Goal: Contribute content

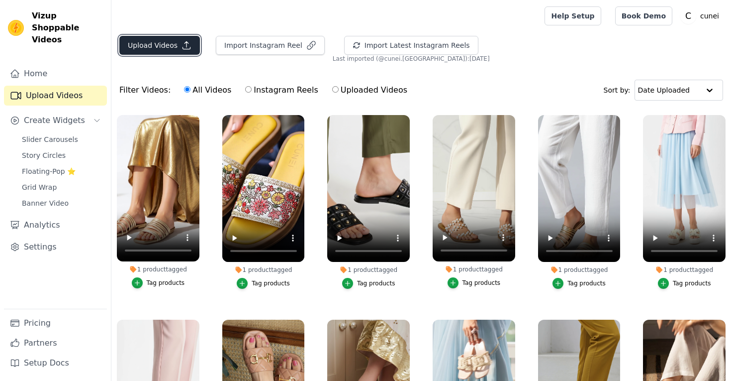
click at [172, 44] on button "Upload Videos" at bounding box center [159, 45] width 81 height 19
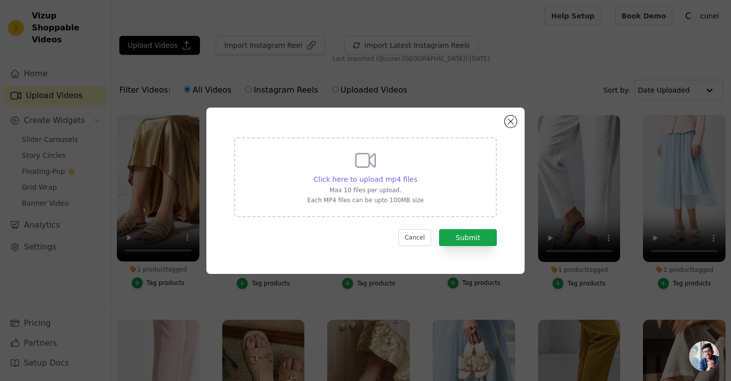
click at [385, 174] on div "Click here to upload mp4 files" at bounding box center [366, 179] width 104 height 10
click at [417, 174] on input "Click here to upload mp4 files Max 10 files per upload. Each MP4 files can be u…" at bounding box center [417, 174] width 0 height 0
type input "C:\fakepath\convoluted-lilac-sandals-video-b8221c91.mp4"
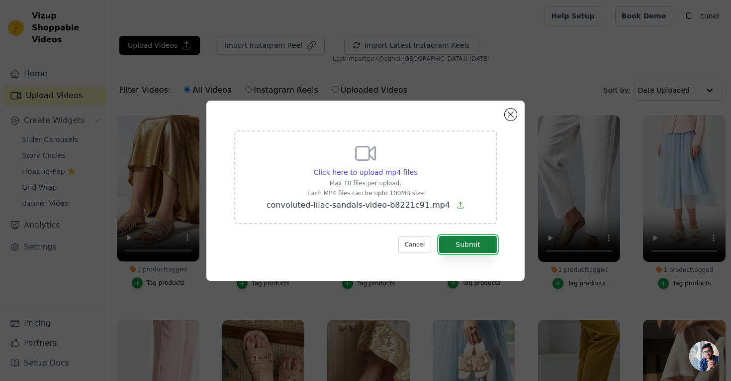
click at [454, 244] on button "Submit" at bounding box center [468, 244] width 58 height 17
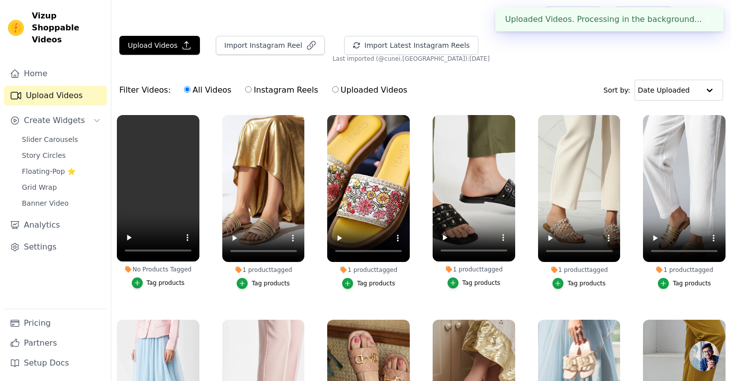
click at [155, 288] on button "Tag products" at bounding box center [158, 282] width 53 height 11
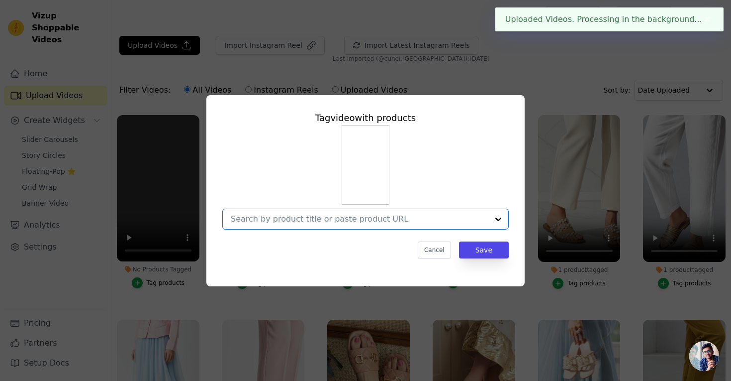
click at [304, 220] on input "No Products Tagged Tag video with products Option undefined, selected. Select i…" at bounding box center [360, 218] width 258 height 9
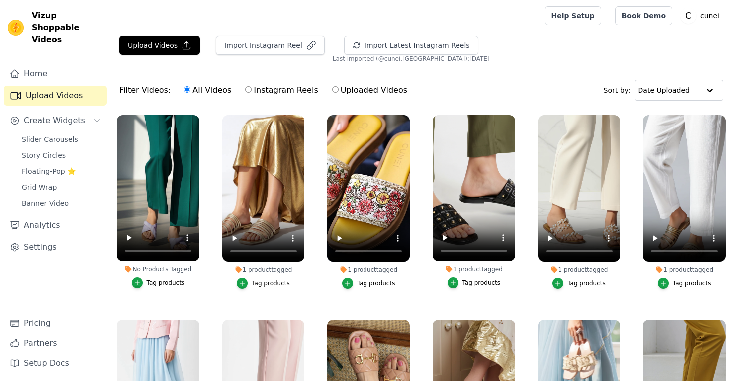
click at [154, 279] on div "Tag products" at bounding box center [166, 283] width 38 height 8
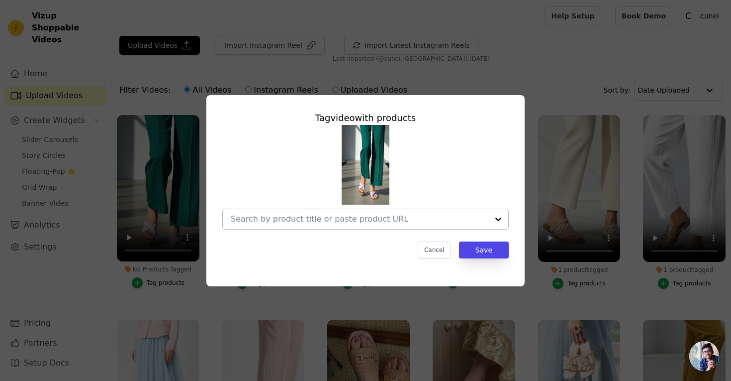
click at [289, 217] on input "No Products Tagged Tag video with products Cancel Save Tag products" at bounding box center [360, 218] width 258 height 9
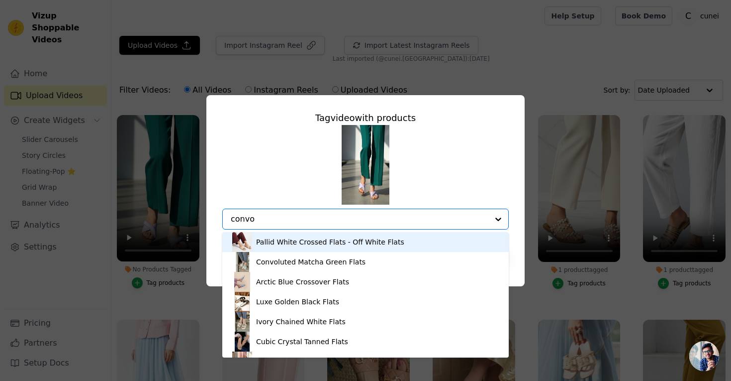
type input "convol"
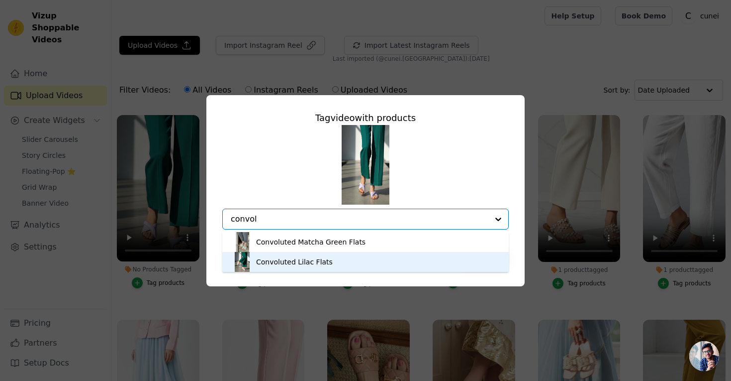
click at [301, 263] on div "Convoluted Lilac Flats" at bounding box center [294, 262] width 77 height 10
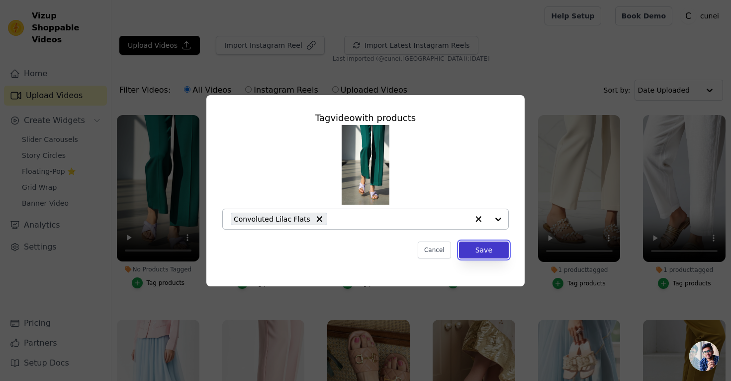
click at [470, 251] on button "Save" at bounding box center [484, 249] width 50 height 17
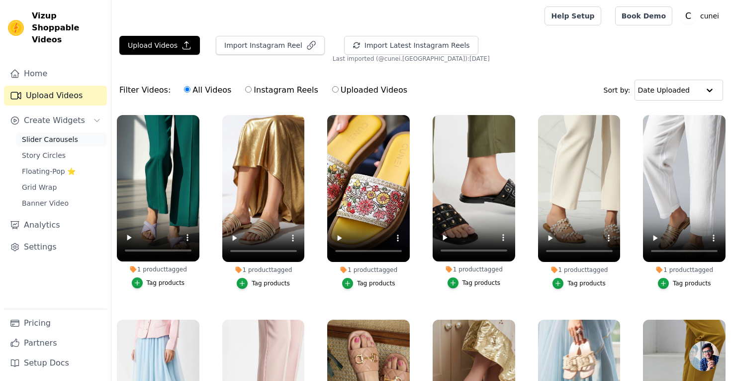
click at [69, 134] on span "Slider Carousels" at bounding box center [50, 139] width 56 height 10
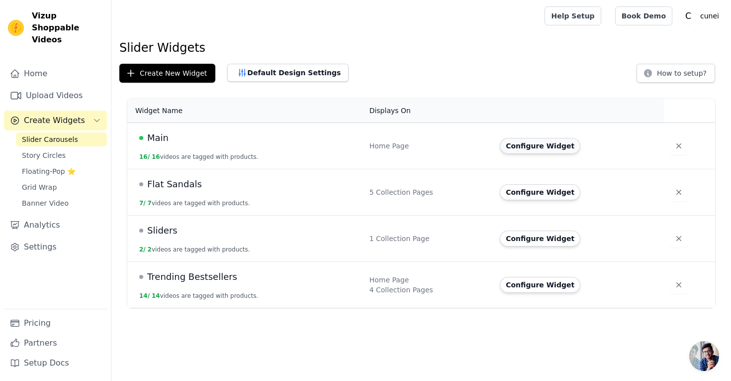
click at [544, 148] on button "Configure Widget" at bounding box center [540, 146] width 81 height 16
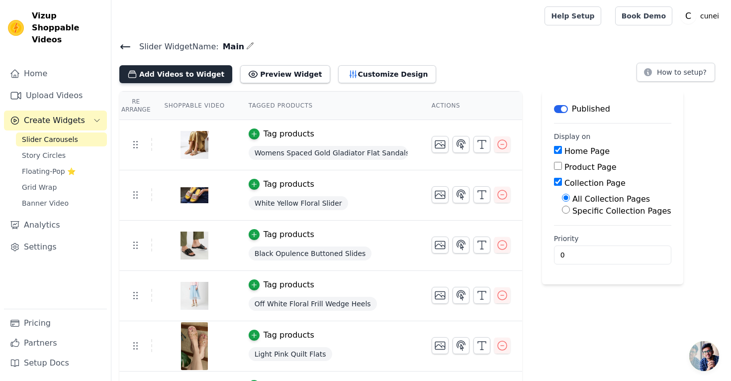
click at [164, 74] on button "Add Videos to Widget" at bounding box center [175, 74] width 113 height 18
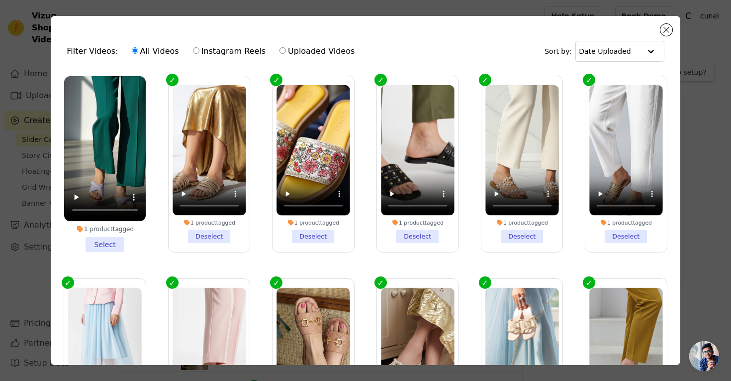
click at [105, 246] on li "1 product tagged Select" at bounding box center [105, 164] width 82 height 176
click at [0, 0] on input "1 product tagged Select" at bounding box center [0, 0] width 0 height 0
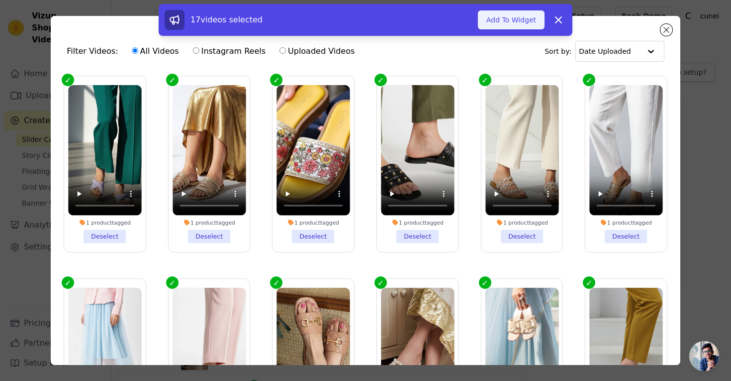
click at [523, 27] on button "Add To Widget" at bounding box center [511, 19] width 67 height 19
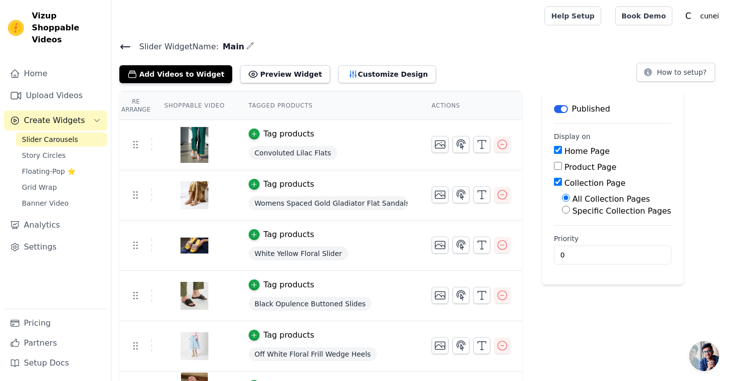
click at [126, 45] on icon at bounding box center [125, 47] width 12 height 12
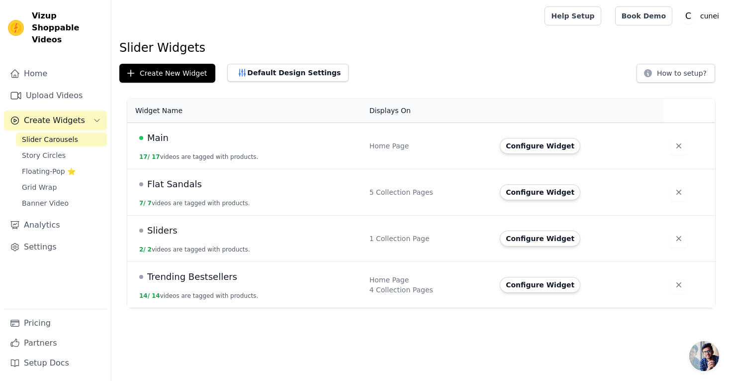
click at [442, 53] on h1 "Slider Widgets" at bounding box center [421, 48] width 604 height 16
